Goal: Find specific page/section: Find specific page/section

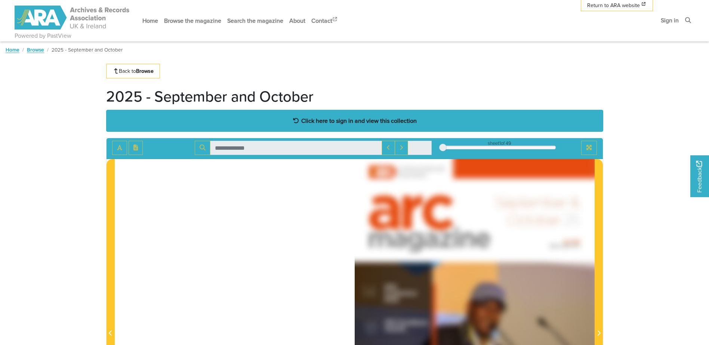
click at [330, 118] on strong "Click here to sign in and view this collection" at bounding box center [358, 121] width 115 height 8
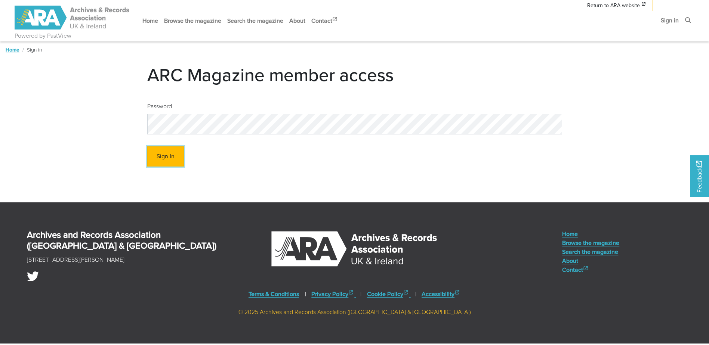
click at [167, 164] on button "Sign In" at bounding box center [165, 156] width 37 height 21
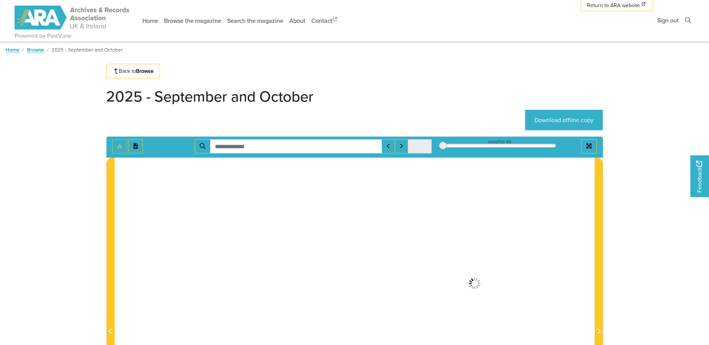
click at [281, 148] on input "Search for" at bounding box center [296, 146] width 172 height 14
type input "******"
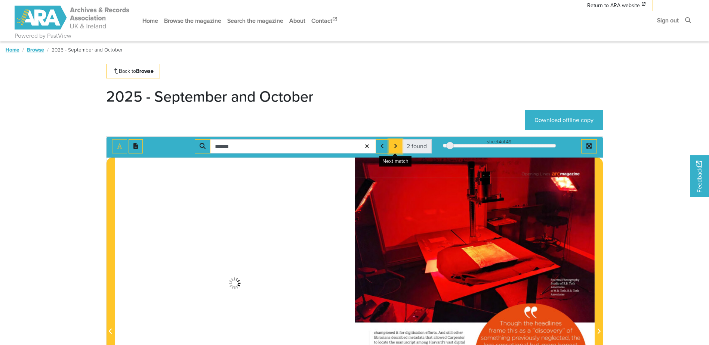
click at [394, 145] on icon "Next Match" at bounding box center [396, 146] width 4 height 6
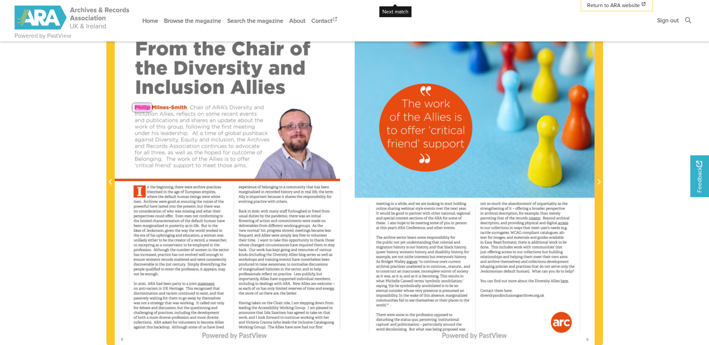
scroll to position [187, 0]
